Goal: Transaction & Acquisition: Subscribe to service/newsletter

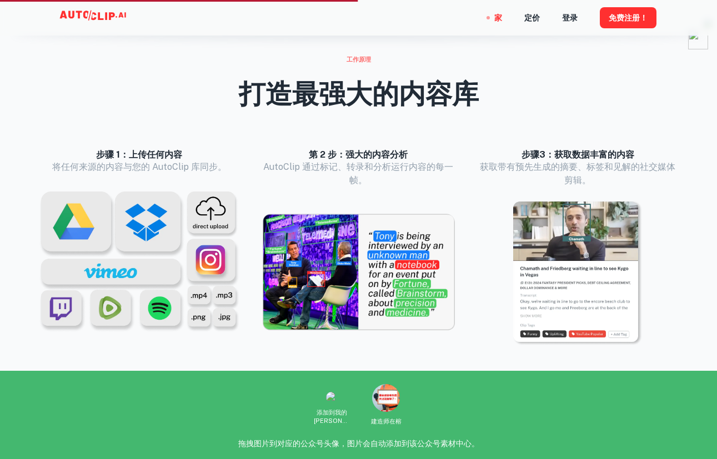
scroll to position [1079, 0]
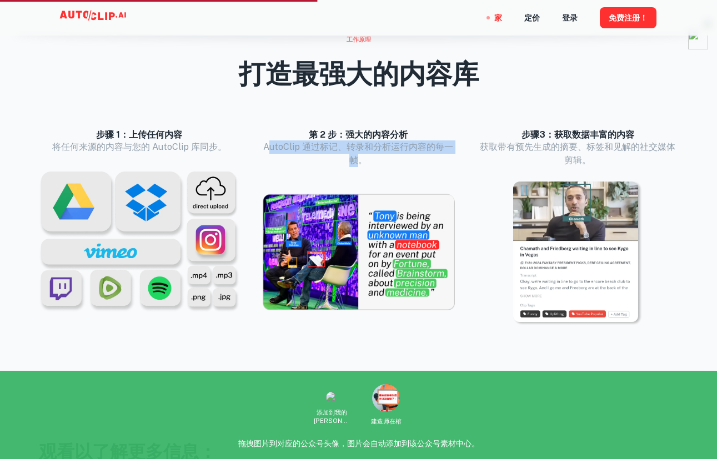
drag, startPoint x: 268, startPoint y: 147, endPoint x: 360, endPoint y: 160, distance: 93.7
click at [361, 161] on font "AutoClip 通过标记、转录和分析运行内容的每一帧。" at bounding box center [358, 154] width 190 height 24
click at [360, 160] on font "AutoClip 通过标记、转录和分析运行内容的每一帧。" at bounding box center [358, 154] width 190 height 24
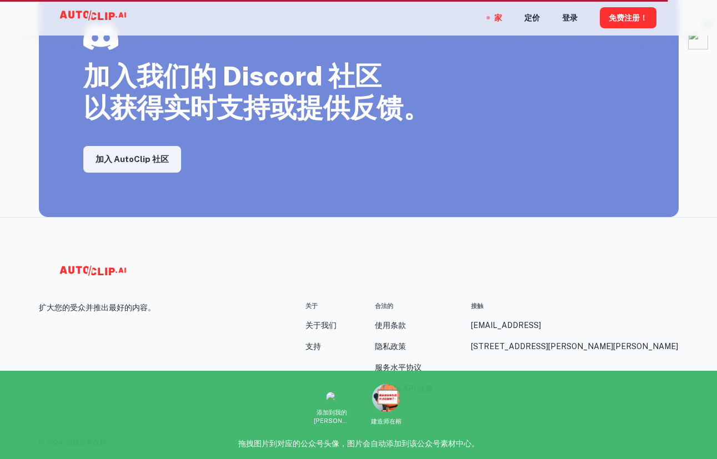
scroll to position [1979, 0]
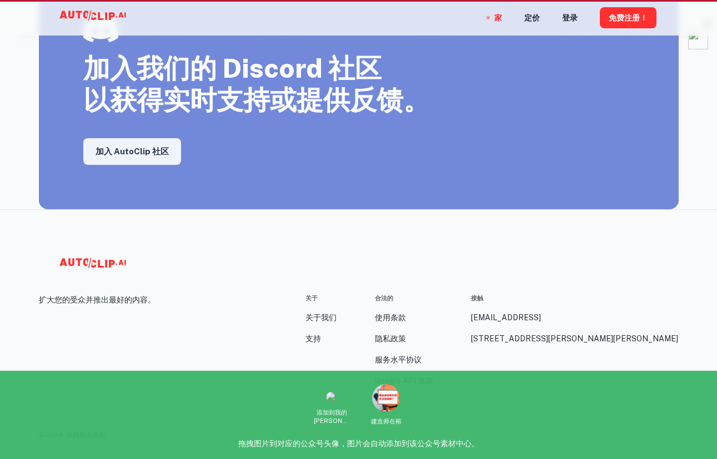
click at [541, 18] on nav "家 定价 登录 免费注册！" at bounding box center [575, 18] width 162 height 36
click at [535, 19] on font "定价" at bounding box center [532, 18] width 16 height 9
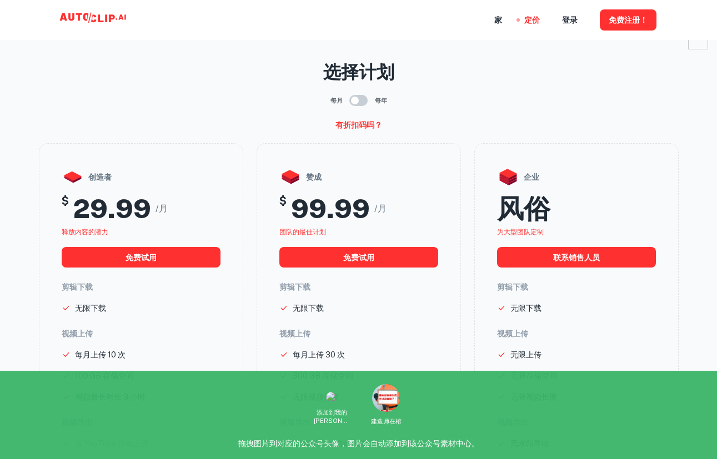
scroll to position [21, 0]
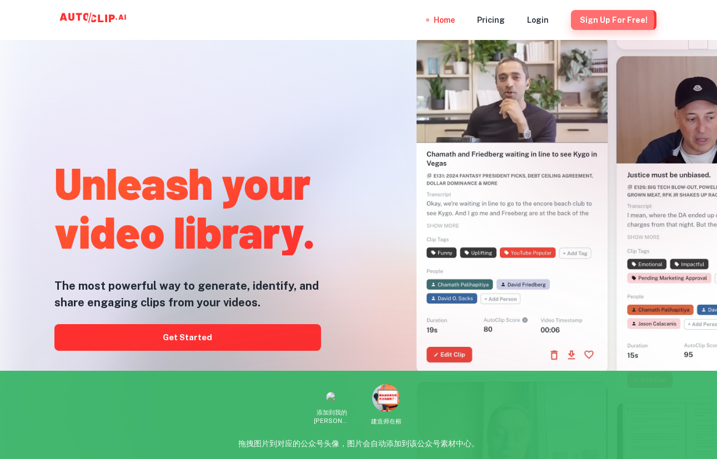
click at [613, 21] on button "Sign Up for free!" at bounding box center [613, 20] width 85 height 20
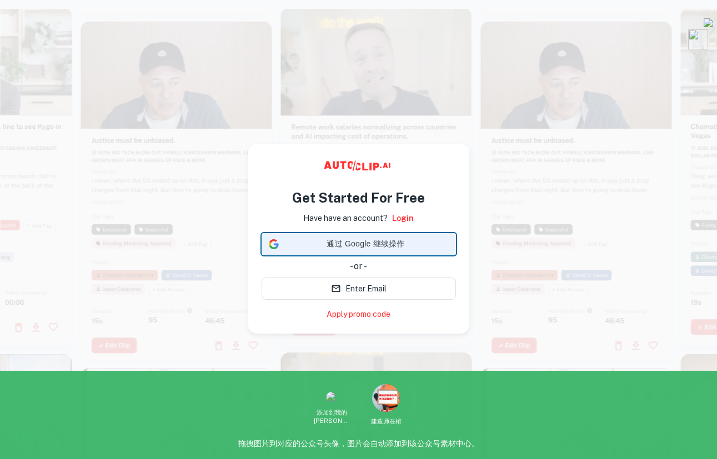
click at [370, 247] on span "通过 Google 继续操作" at bounding box center [365, 244] width 165 height 12
